Goal: Information Seeking & Learning: Learn about a topic

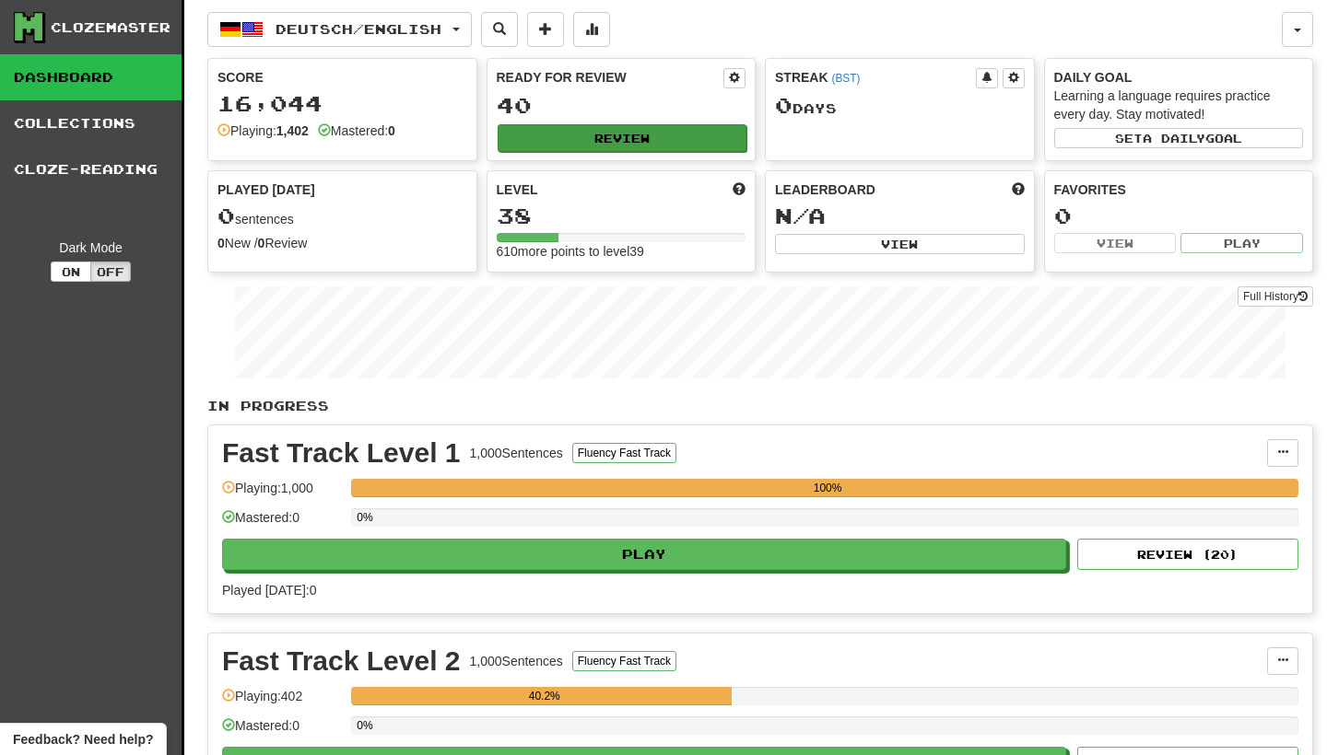
click at [729, 143] on button "Review" at bounding box center [622, 138] width 250 height 28
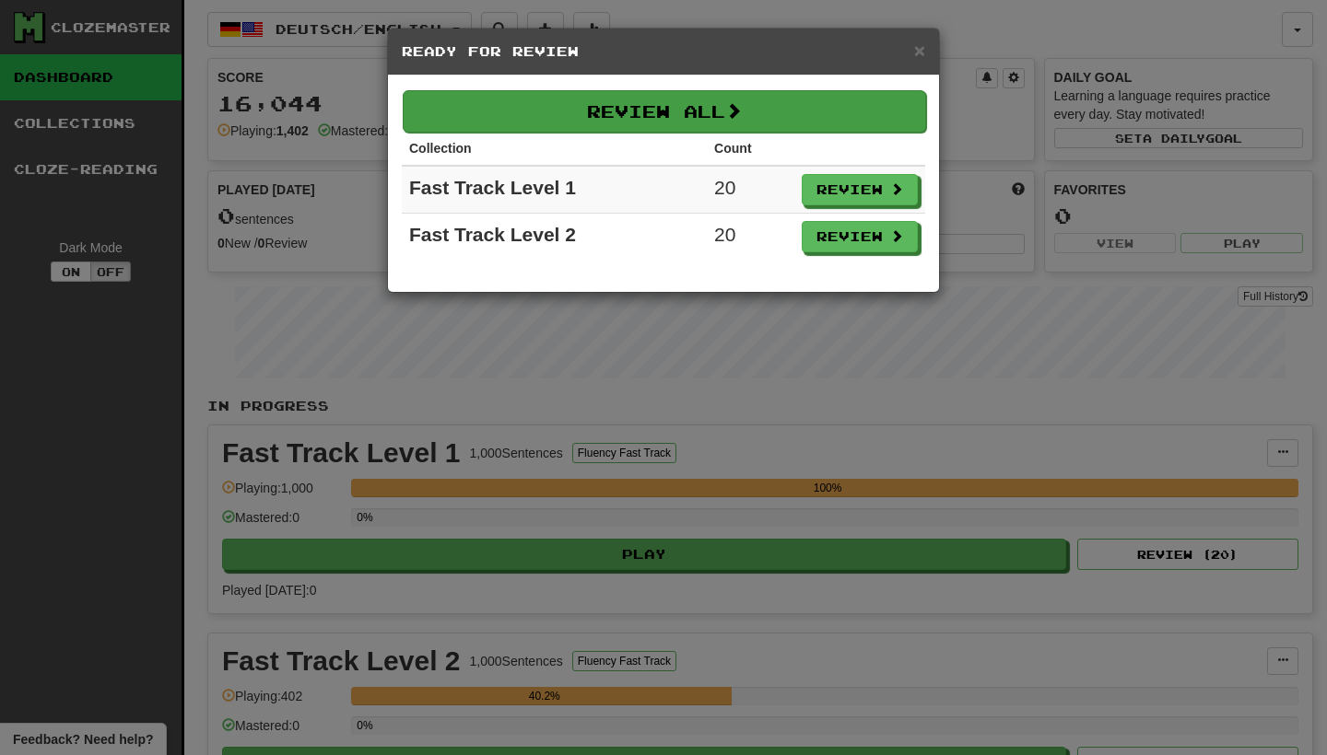
click at [777, 108] on button "Review All" at bounding box center [664, 111] width 523 height 42
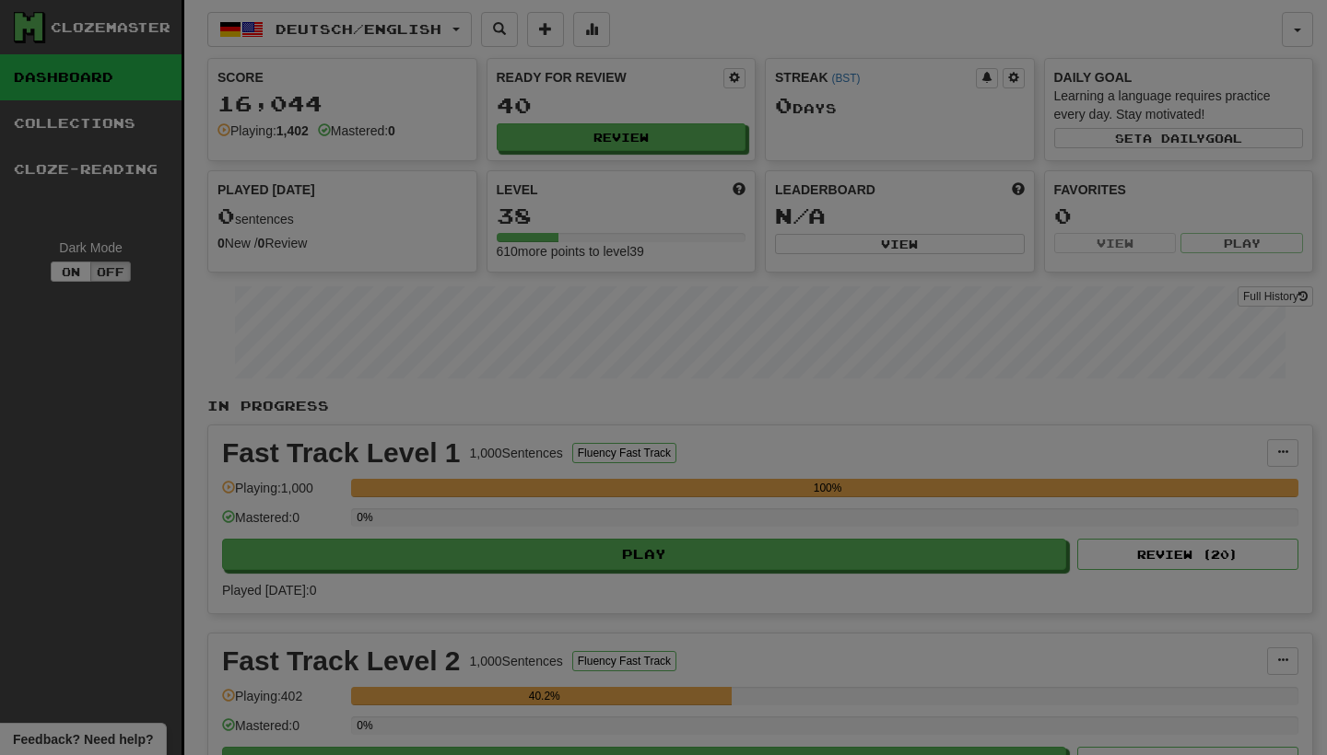
select select "********"
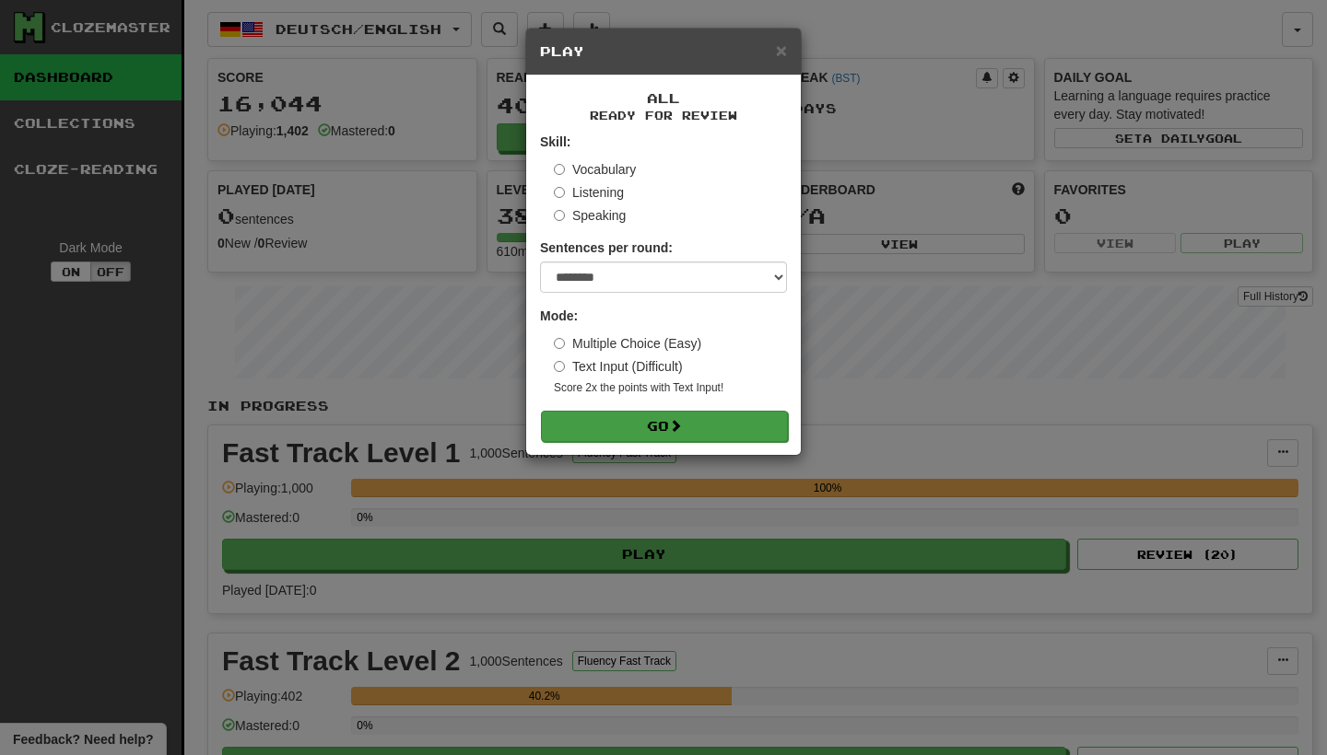
click at [743, 418] on button "Go" at bounding box center [664, 426] width 247 height 31
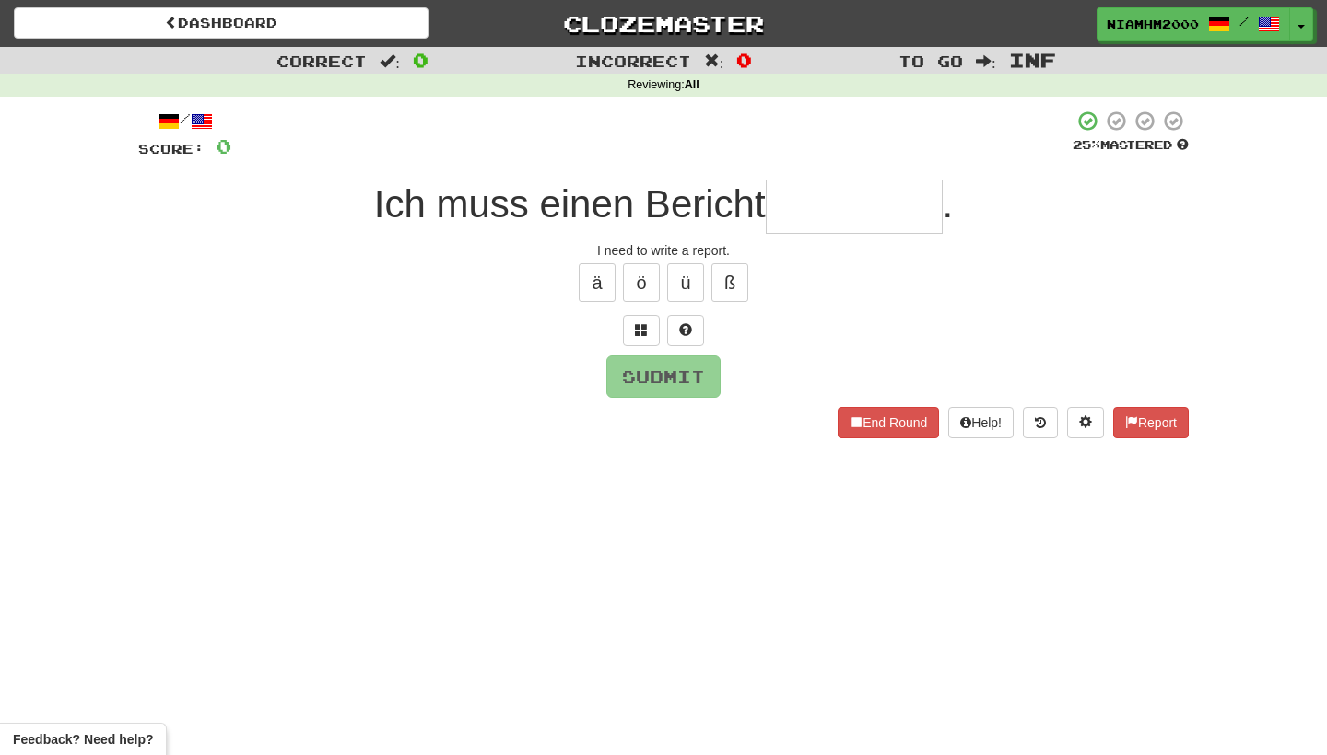
type input "*"
click at [915, 436] on button "End Round" at bounding box center [887, 422] width 101 height 31
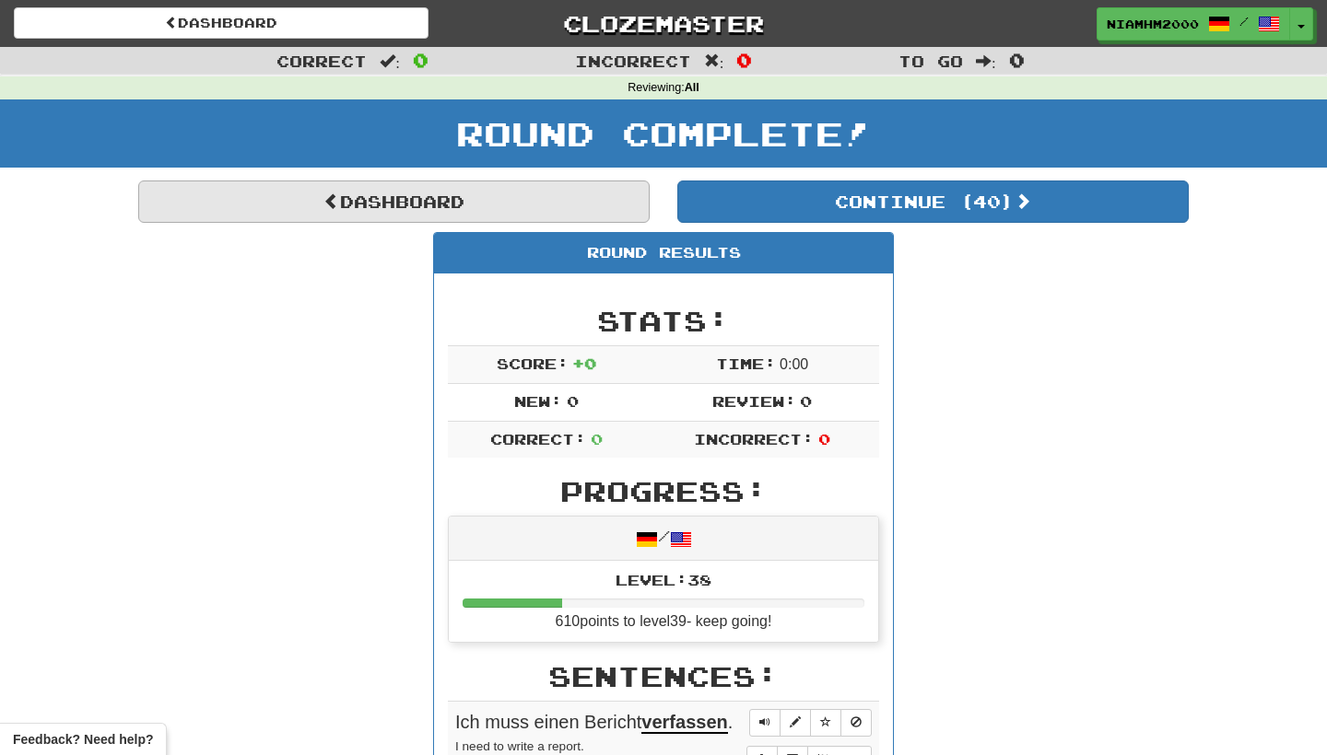
click at [605, 208] on link "Dashboard" at bounding box center [393, 202] width 511 height 42
